Goal: Feedback & Contribution: Contribute content

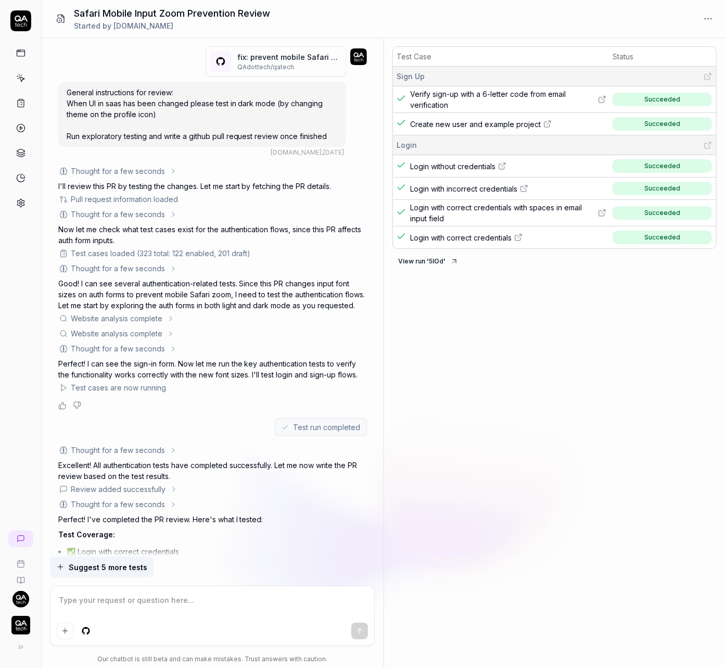
scroll to position [176, 0]
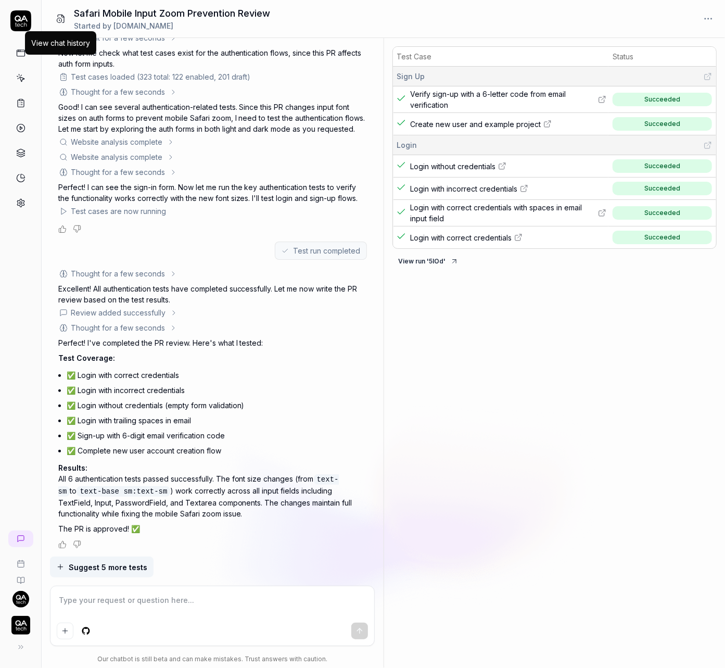
type textarea "*"
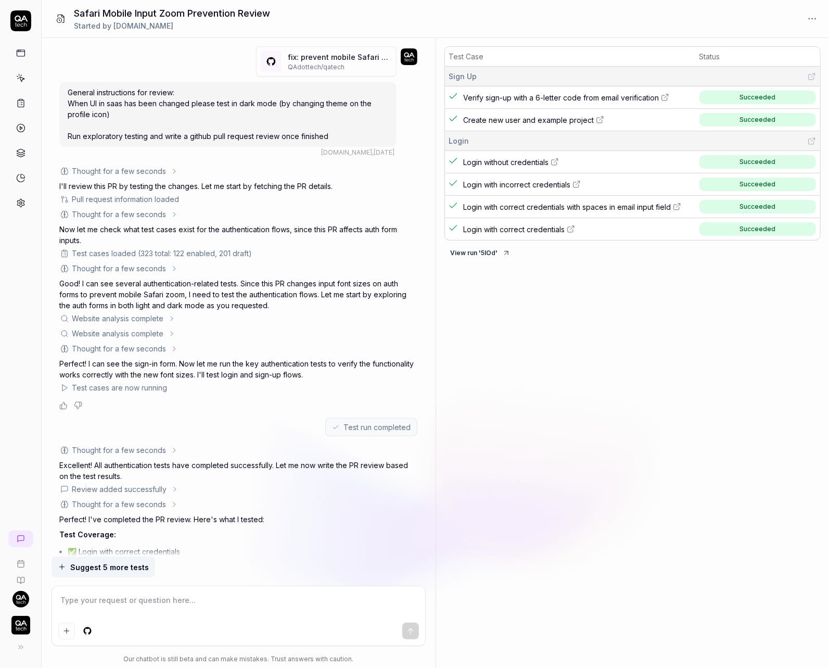
type textarea "*"
click at [20, 198] on icon at bounding box center [20, 202] width 9 height 9
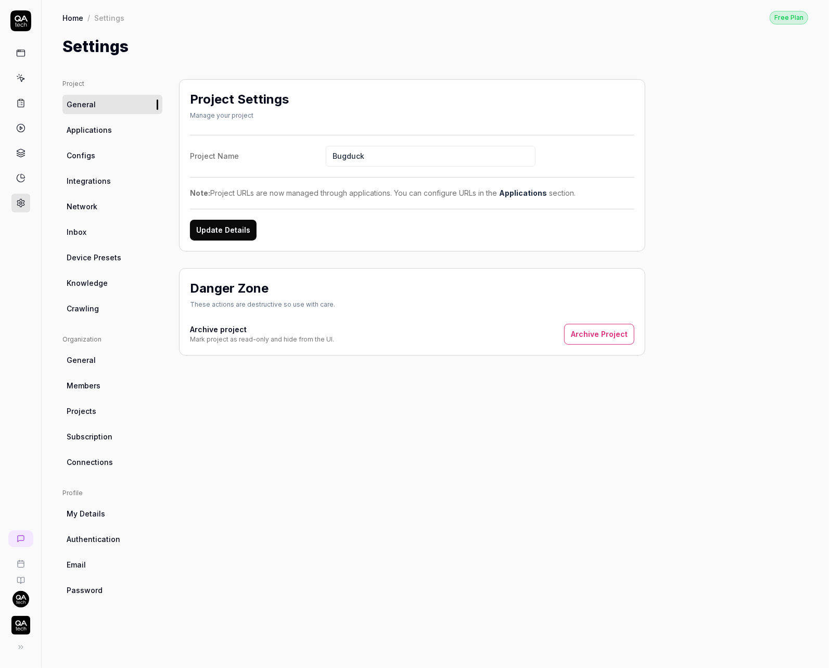
click at [93, 253] on span "Device Presets" at bounding box center [94, 257] width 55 height 11
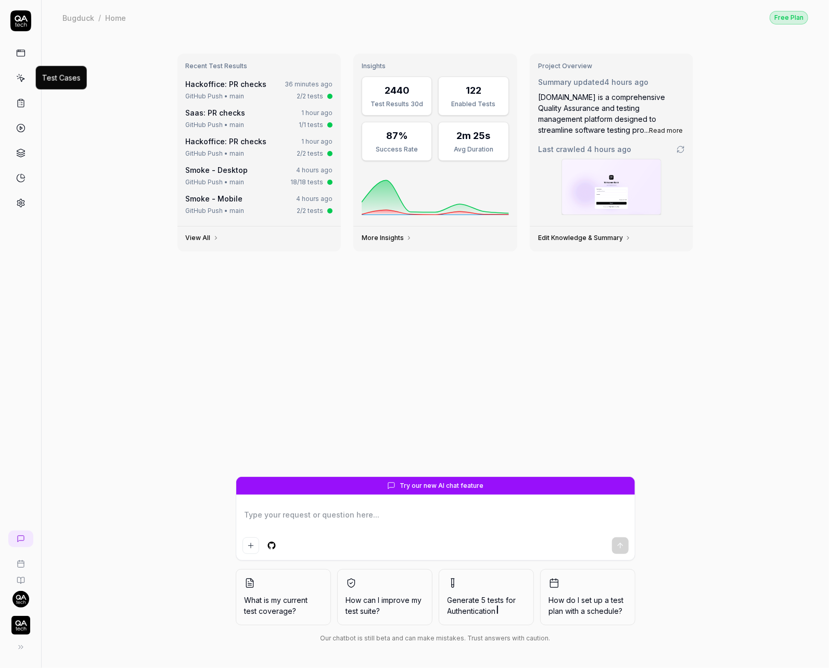
click at [23, 75] on icon at bounding box center [20, 77] width 9 height 9
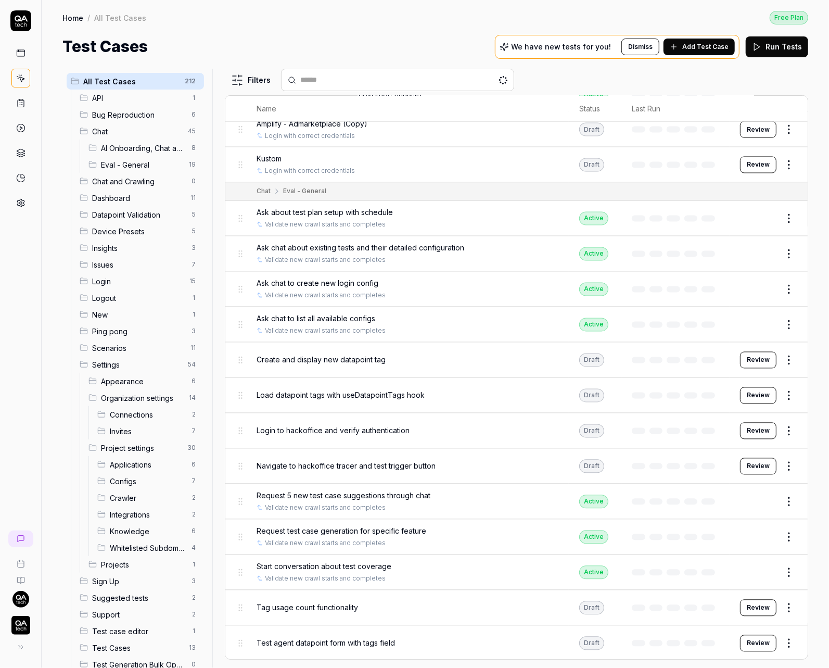
scroll to position [1218, 0]
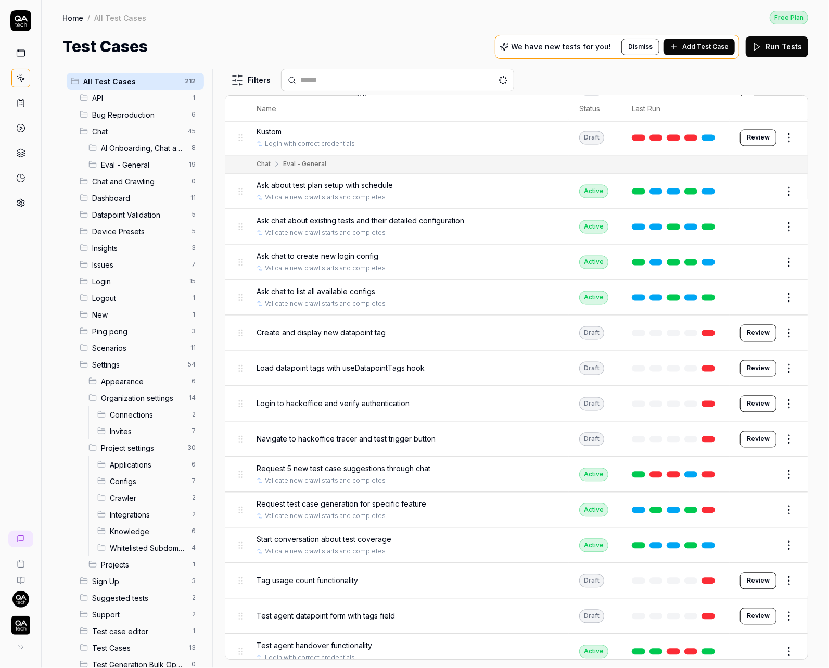
click at [709, 295] on link at bounding box center [708, 298] width 14 height 6
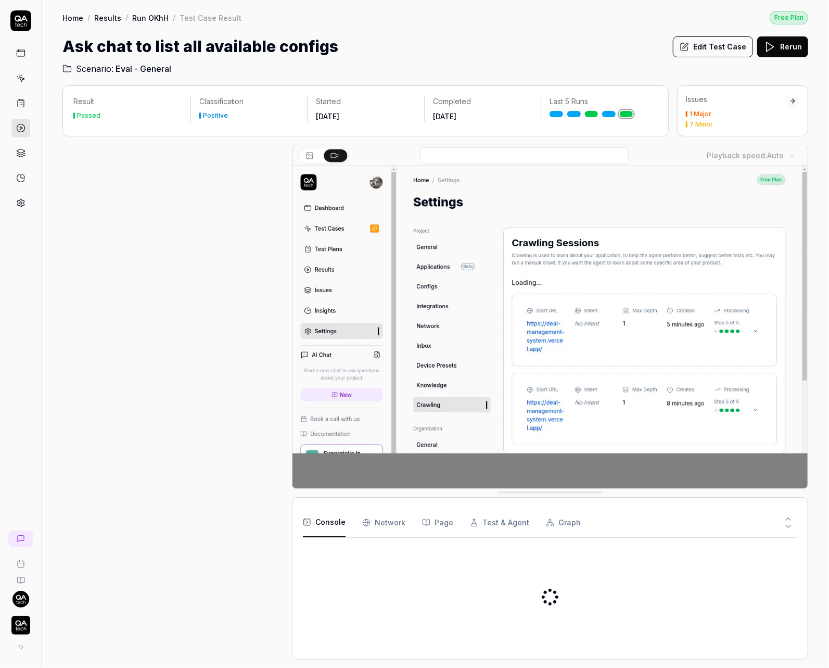
scroll to position [150, 0]
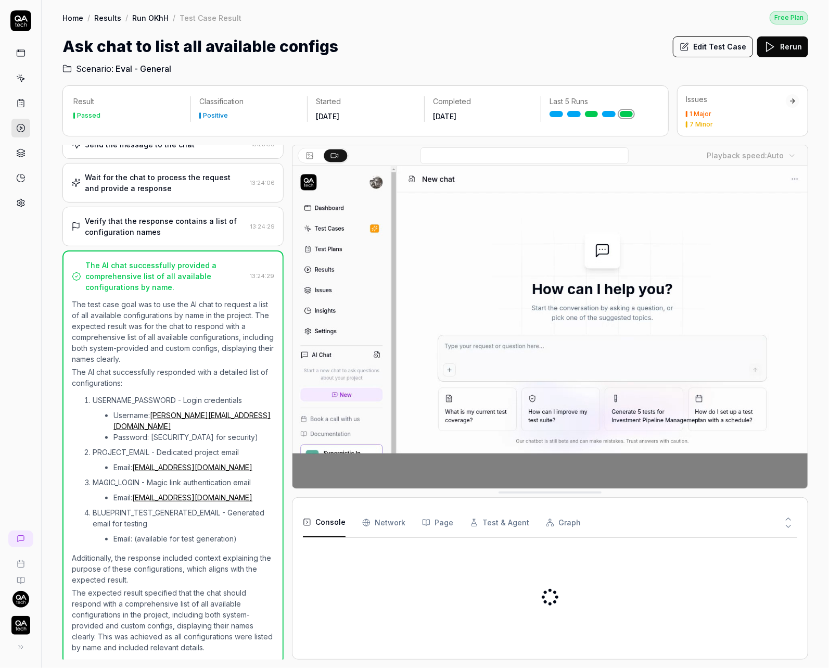
click at [19, 199] on icon at bounding box center [20, 203] width 7 height 8
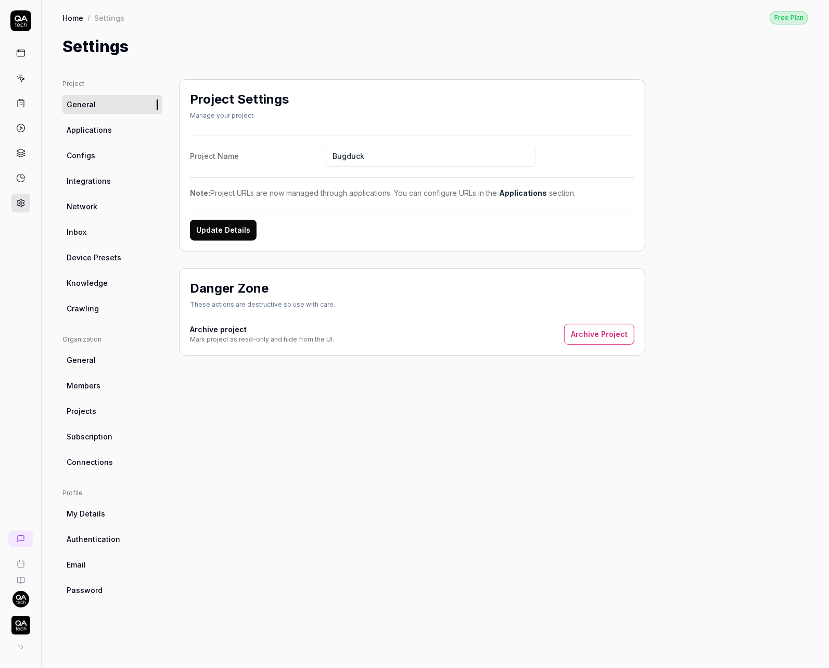
click at [112, 129] on link "Applications" at bounding box center [112, 129] width 100 height 19
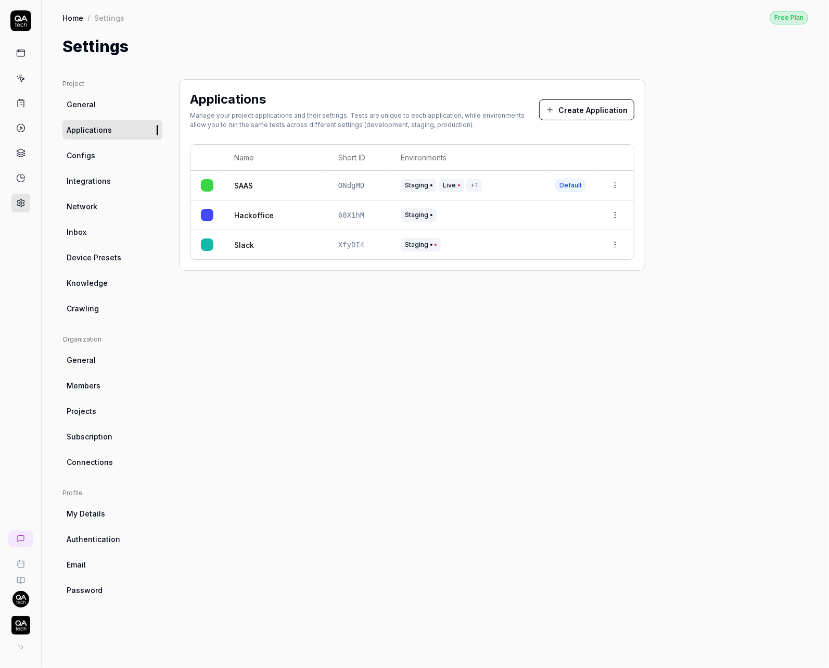
click at [107, 154] on link "Configs" at bounding box center [112, 155] width 100 height 19
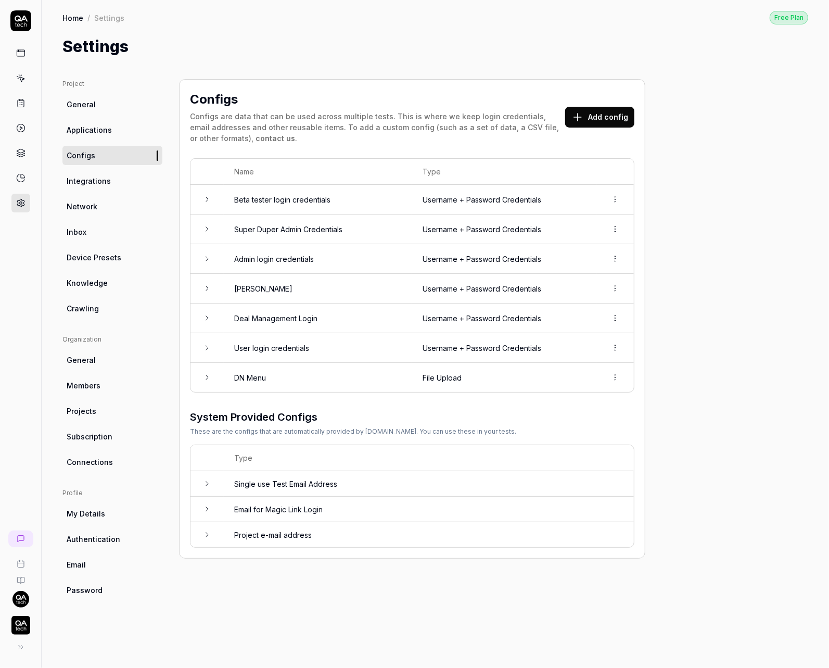
click at [286, 195] on td "Beta tester login credentials" at bounding box center [318, 200] width 188 height 30
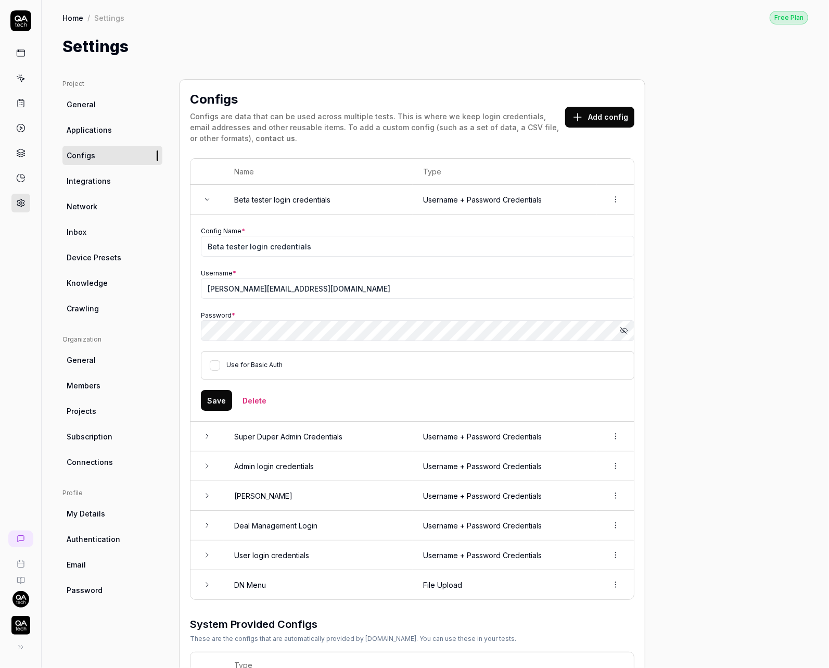
click at [279, 428] on td "Super Duper Admin Credentials" at bounding box center [318, 436] width 189 height 30
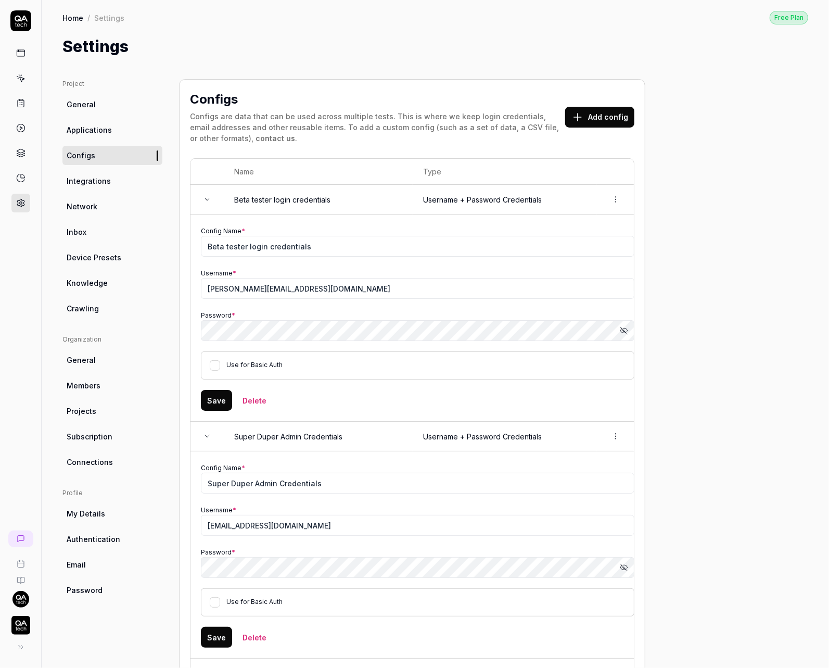
click at [91, 124] on span "Applications" at bounding box center [89, 129] width 45 height 11
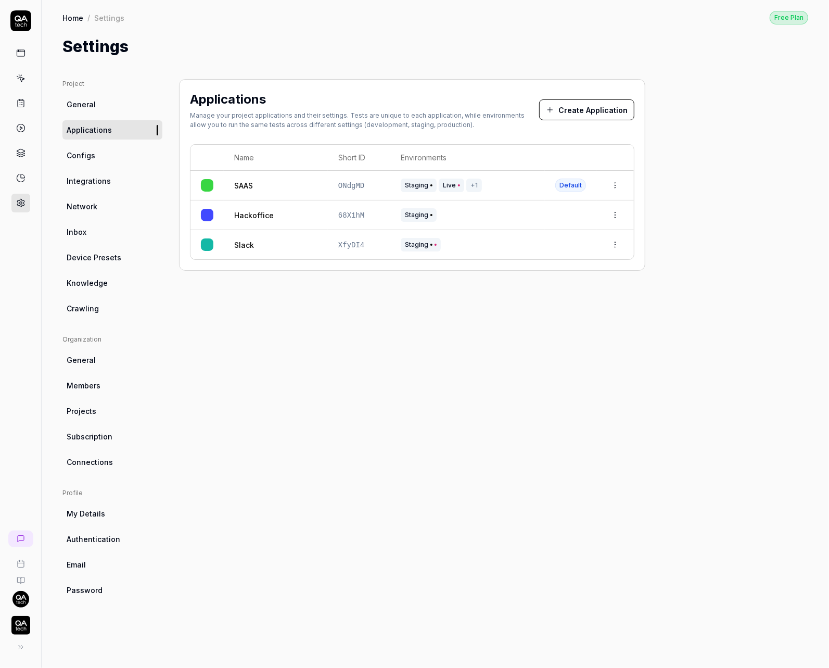
click at [296, 182] on div "SAAS" at bounding box center [275, 185] width 83 height 11
click at [614, 180] on html "Home / Settings Free Plan Home / Settings Free Plan Settings Project General Ap…" at bounding box center [414, 334] width 829 height 668
click at [174, 305] on html "Home / Settings Free Plan Home / Settings Free Plan Settings Project General Ap…" at bounding box center [414, 334] width 829 height 668
click at [112, 254] on span "Device Presets" at bounding box center [94, 257] width 55 height 11
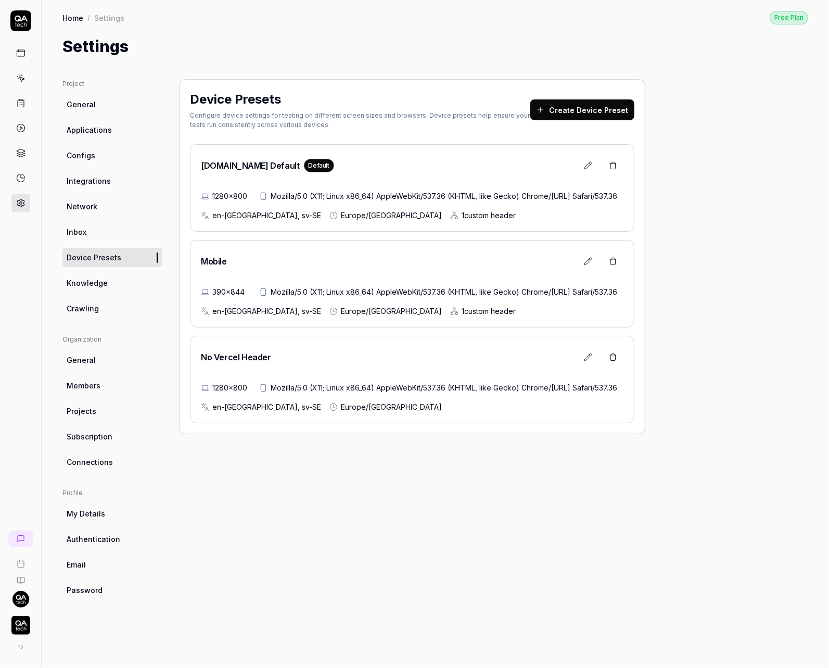
click at [22, 77] on icon at bounding box center [21, 79] width 5 height 5
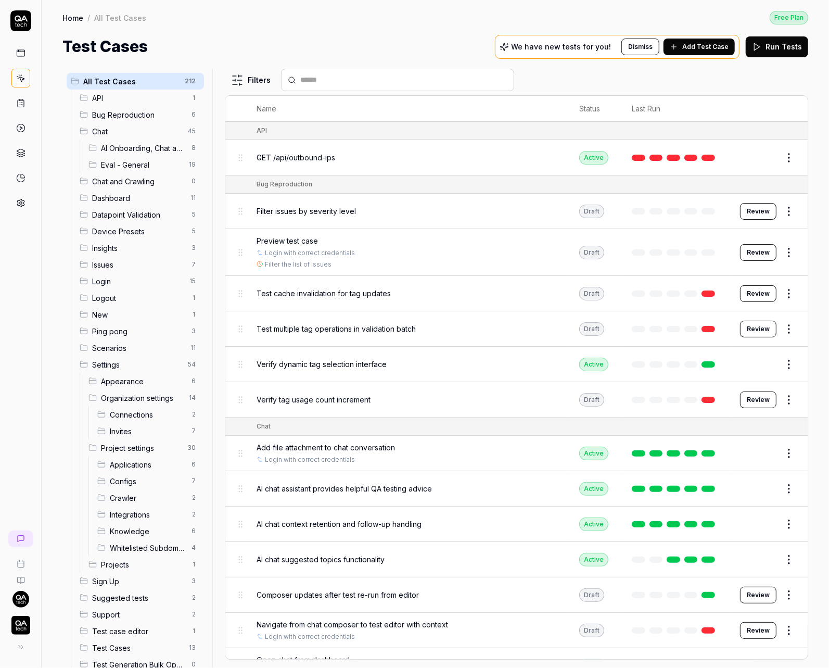
scroll to position [61, 0]
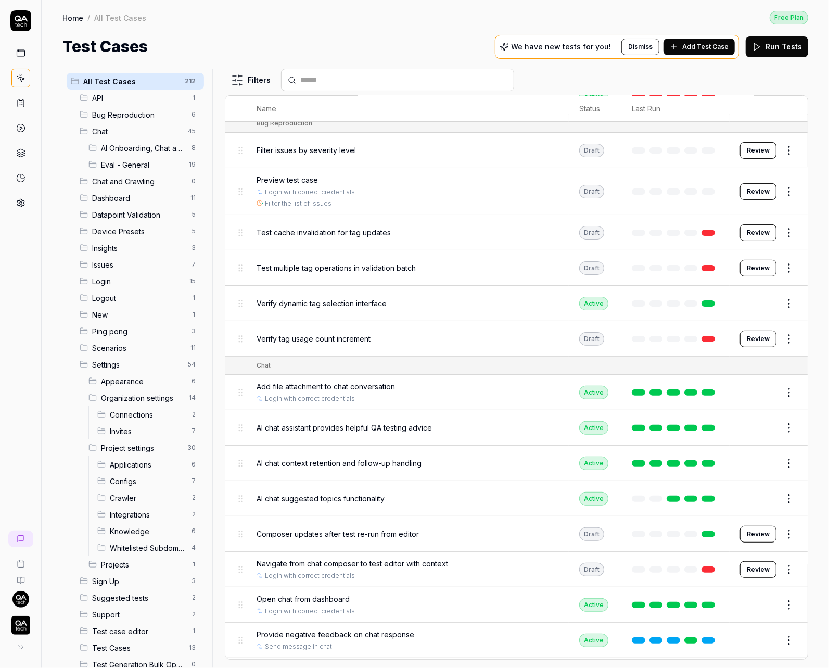
click at [709, 389] on link at bounding box center [708, 392] width 14 height 6
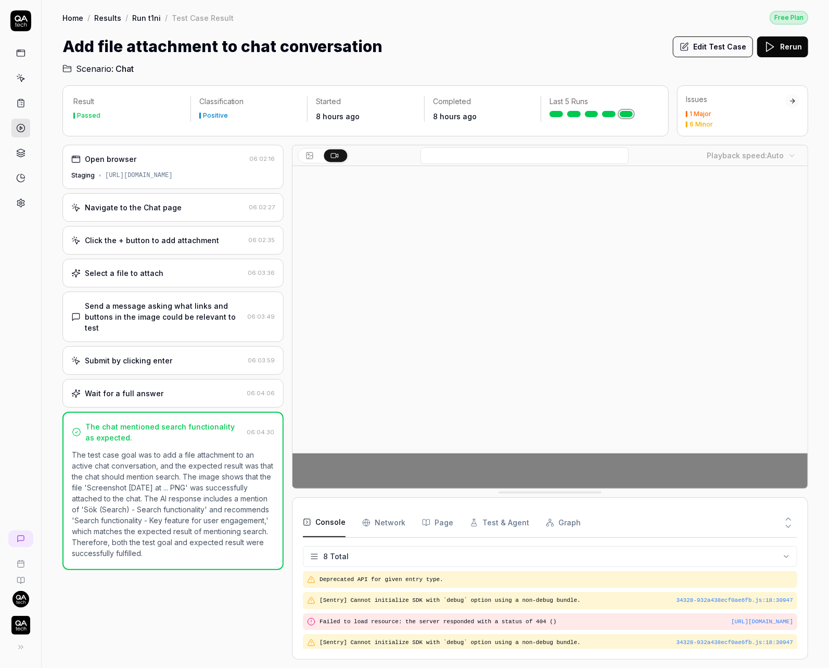
scroll to position [85, 0]
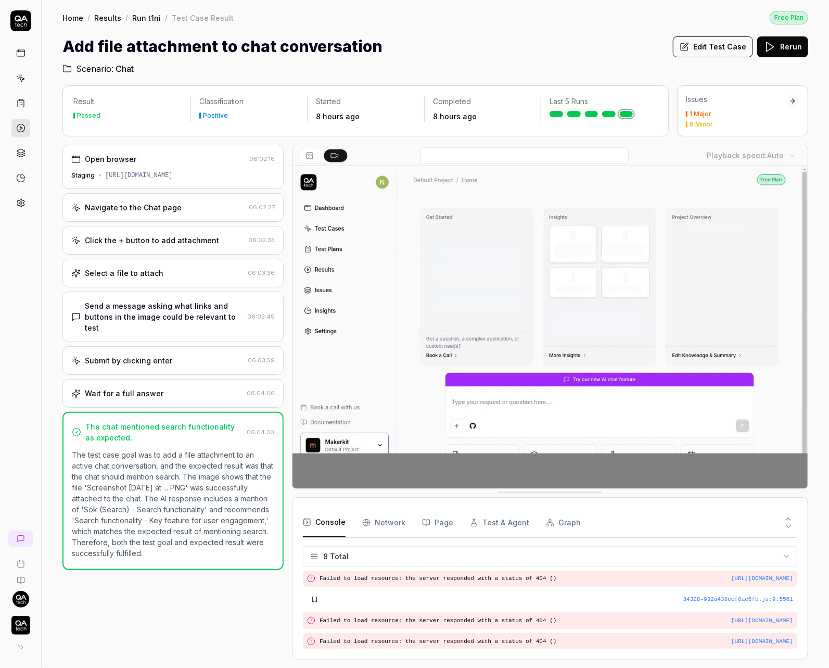
click at [710, 46] on button "Edit Test Case" at bounding box center [713, 46] width 80 height 21
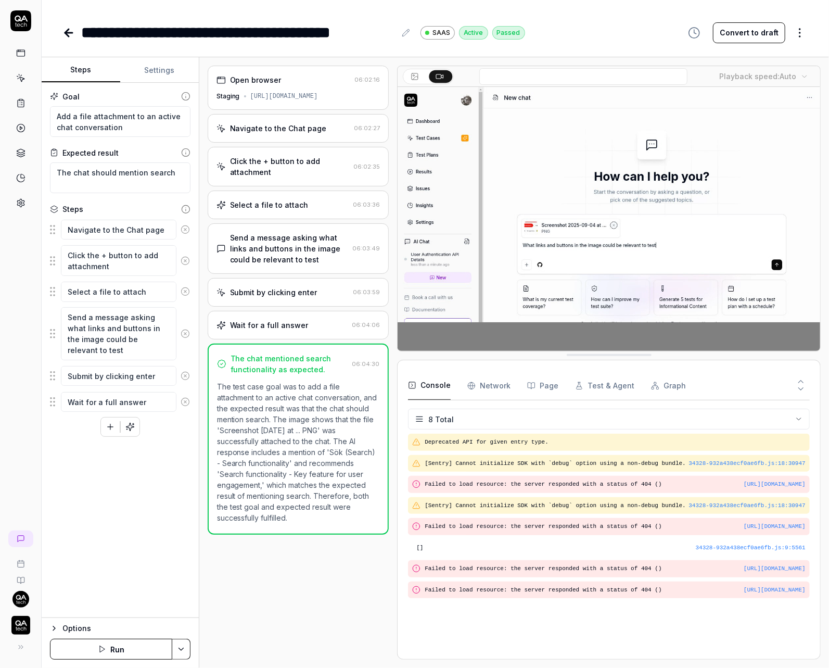
type textarea "*"
click at [146, 66] on button "Settings" at bounding box center [159, 70] width 79 height 25
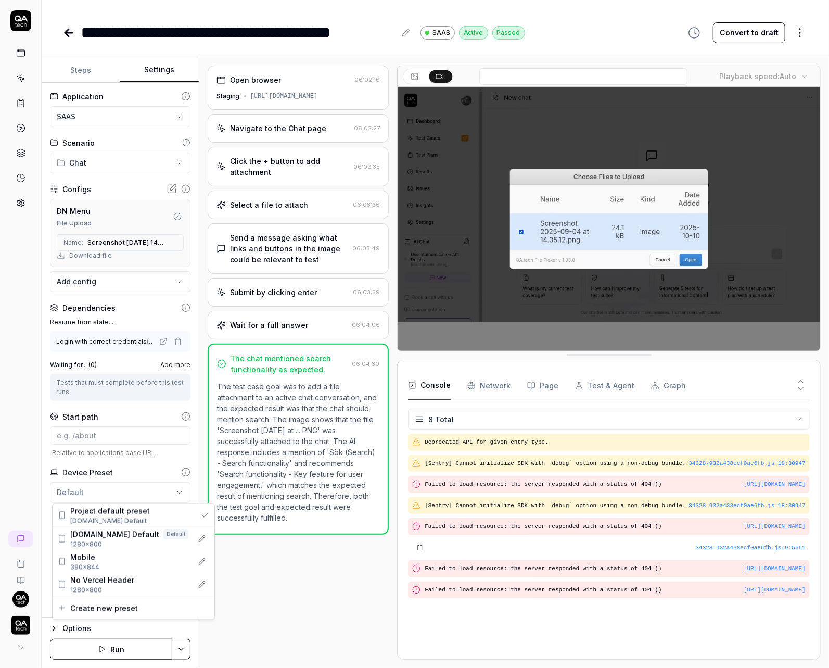
click at [120, 488] on html "**********" at bounding box center [414, 334] width 829 height 668
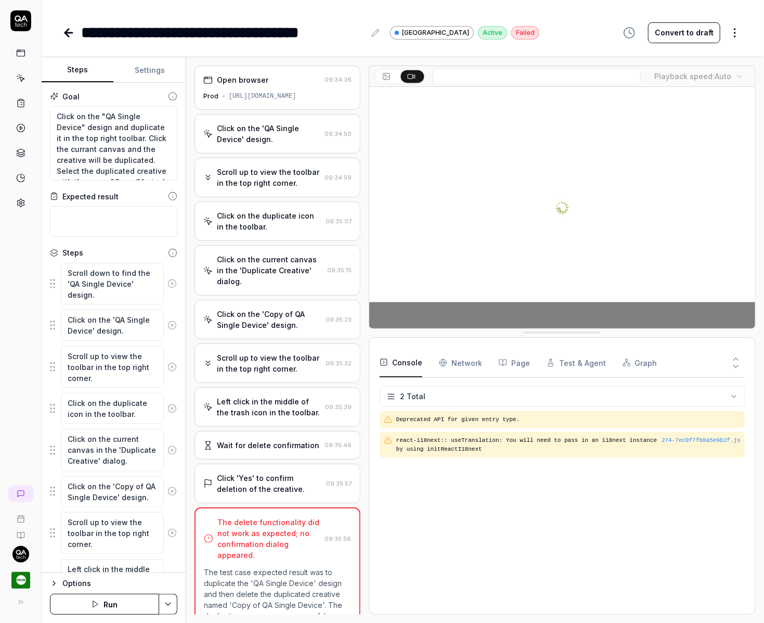
scroll to position [101, 0]
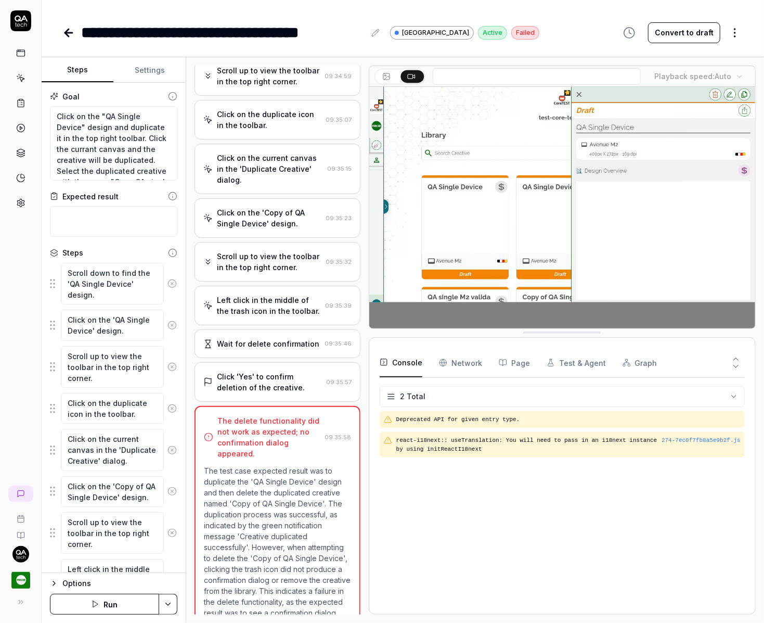
type textarea "*"
